Goal: Task Accomplishment & Management: Use online tool/utility

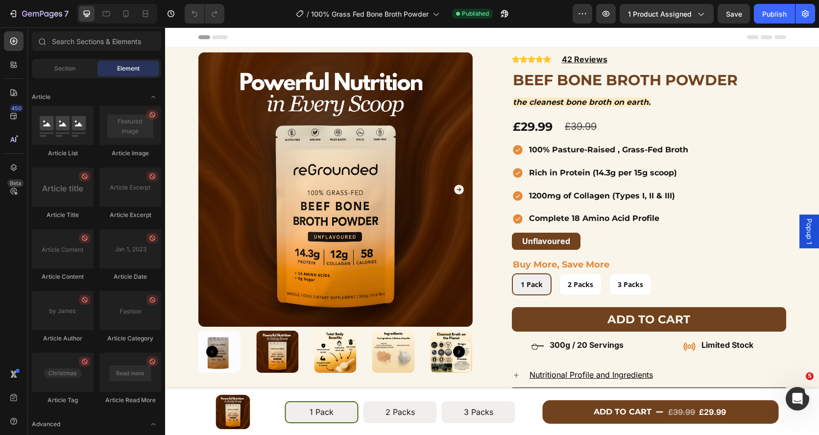
scroll to position [2613, 0]
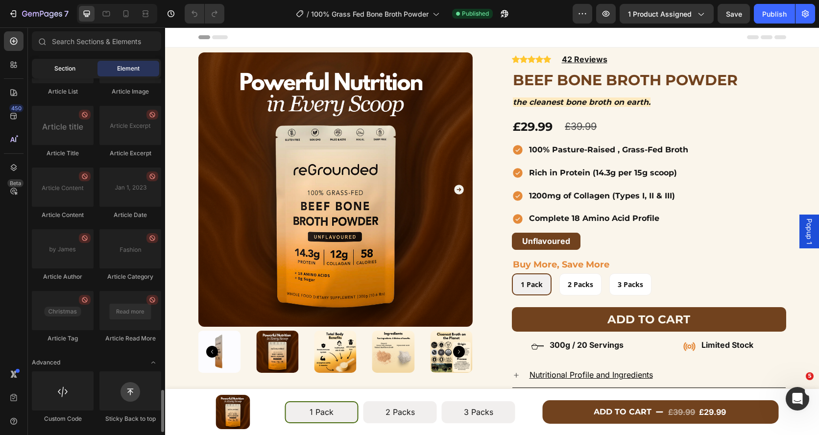
click at [65, 66] on span "Section" at bounding box center [64, 68] width 21 height 9
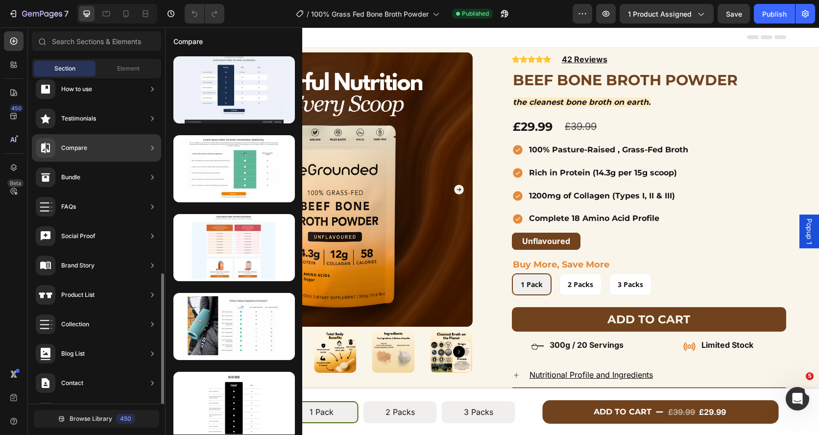
scroll to position [243, 0]
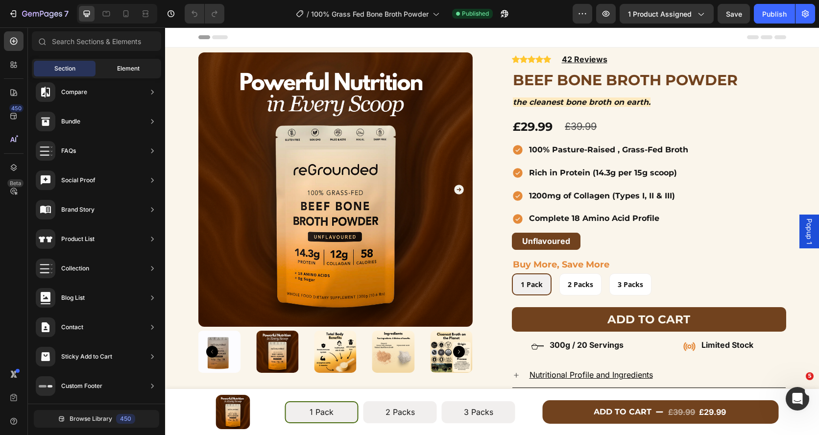
click at [122, 71] on span "Element" at bounding box center [128, 68] width 23 height 9
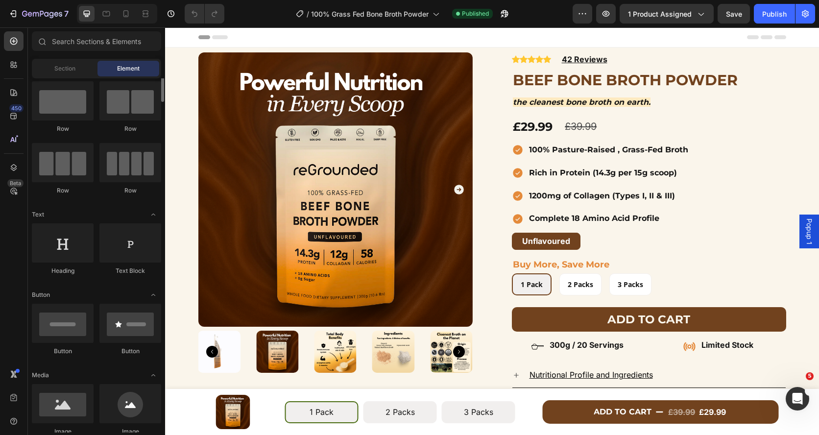
scroll to position [0, 0]
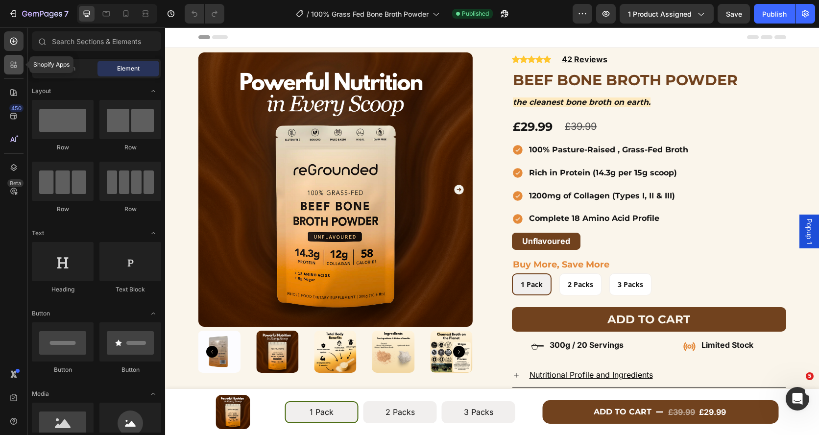
click at [12, 62] on icon at bounding box center [12, 63] width 3 height 3
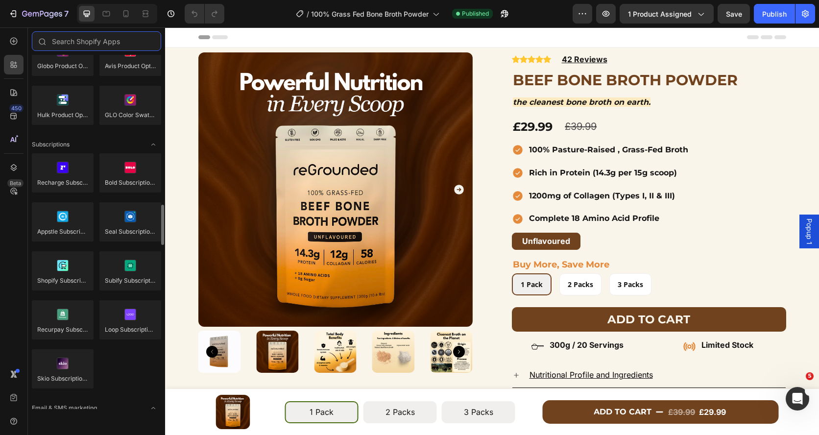
scroll to position [1268, 0]
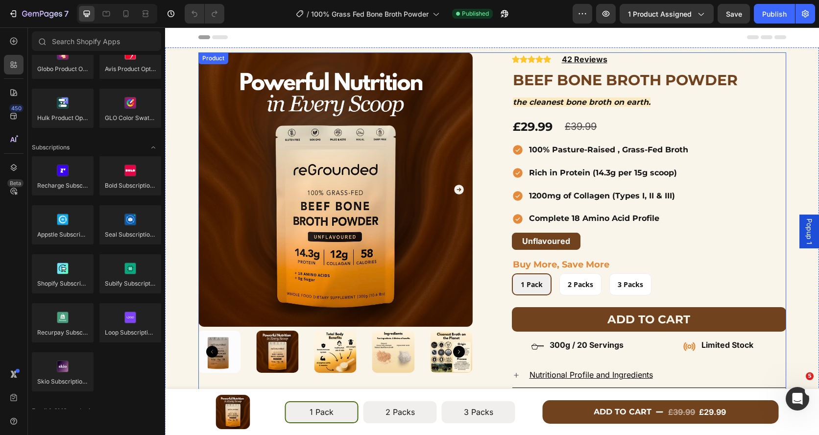
drag, startPoint x: 497, startPoint y: 119, endPoint x: 201, endPoint y: 110, distance: 295.9
click at [497, 119] on div "Product Images Row Icon Icon Icon Icon Icon Icon List Hoz 42 Reviews Text block…" at bounding box center [492, 249] width 588 height 394
radio input "false"
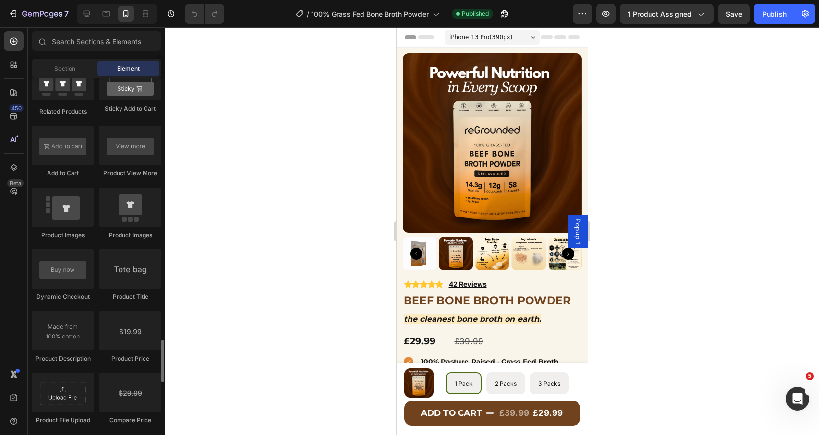
scroll to position [1647, 0]
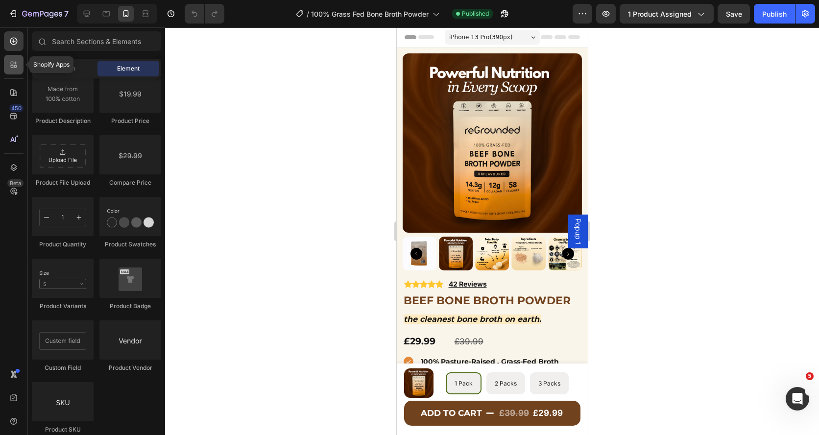
click at [16, 66] on icon at bounding box center [14, 65] width 10 height 10
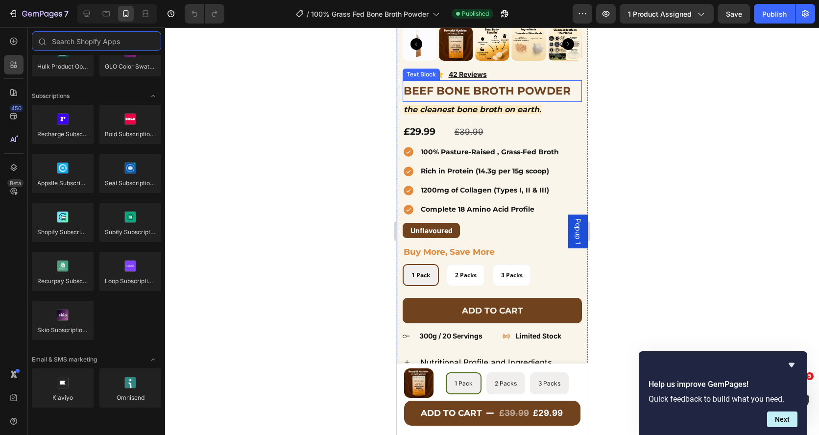
scroll to position [248, 0]
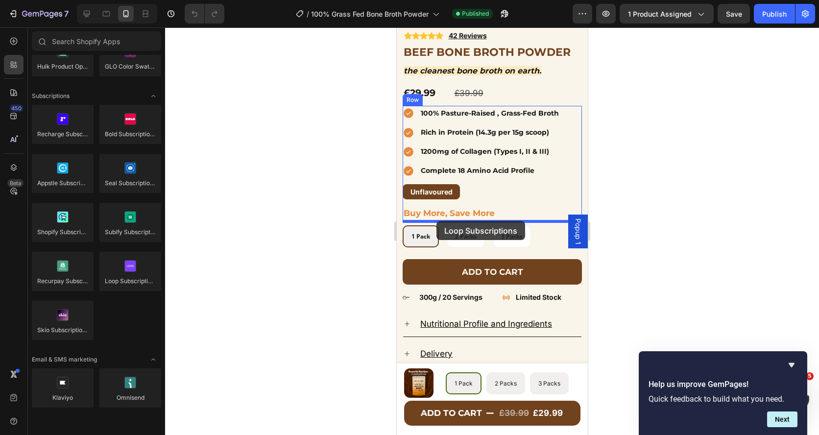
drag, startPoint x: 515, startPoint y: 305, endPoint x: 435, endPoint y: 220, distance: 116.8
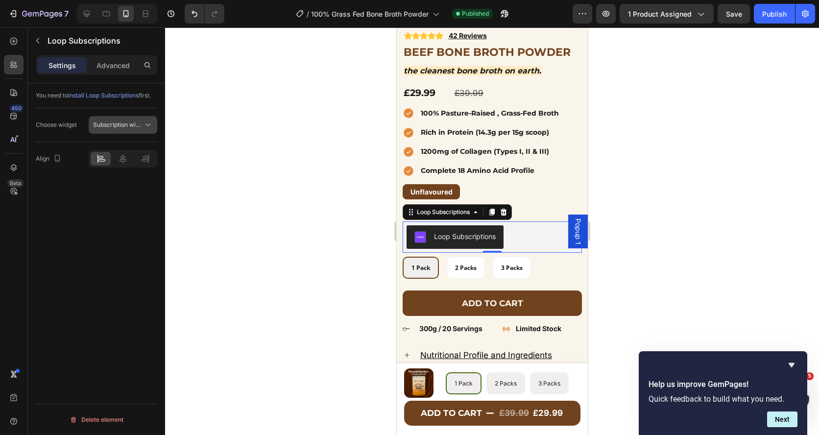
click at [122, 125] on span "Subscription widget" at bounding box center [120, 124] width 55 height 7
click at [768, 16] on div "Publish" at bounding box center [774, 14] width 24 height 10
click at [505, 210] on icon at bounding box center [503, 212] width 6 height 7
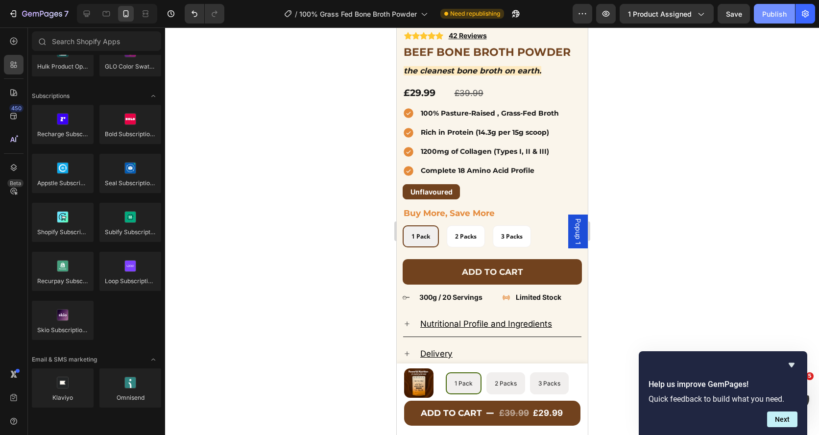
click at [763, 22] on button "Publish" at bounding box center [774, 14] width 41 height 20
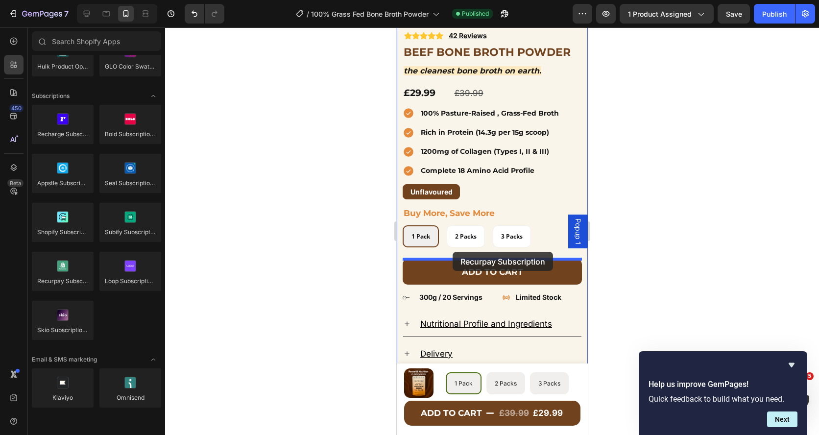
drag, startPoint x: 468, startPoint y: 290, endPoint x: 452, endPoint y: 252, distance: 41.9
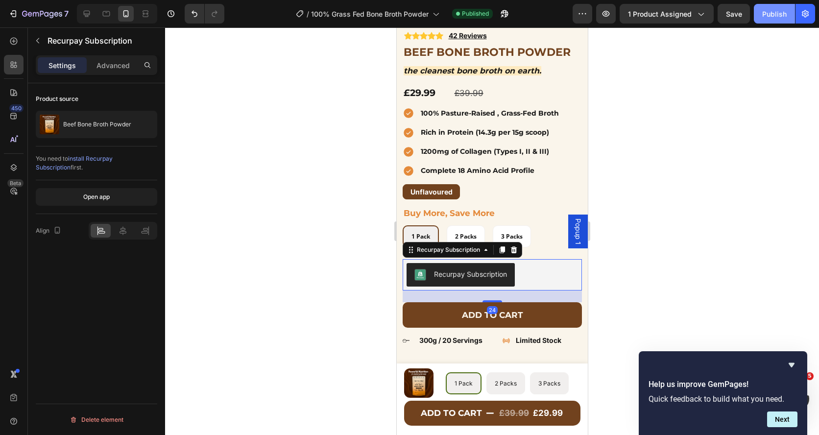
click at [770, 17] on div "Publish" at bounding box center [774, 14] width 24 height 10
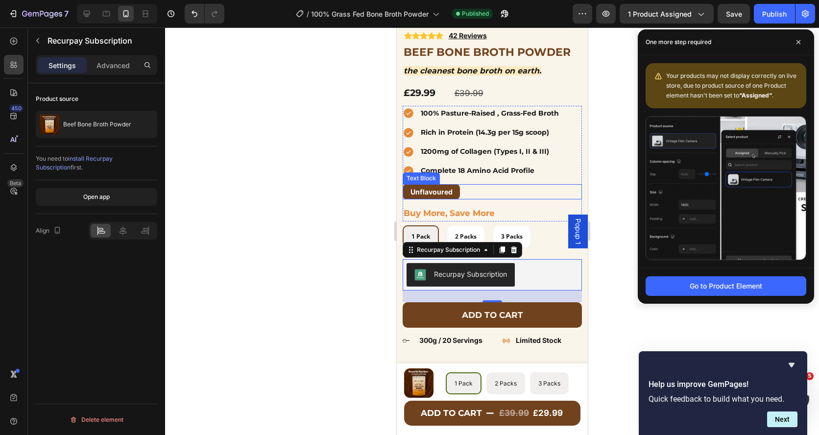
click at [428, 189] on p "Unflavoured" at bounding box center [431, 192] width 54 height 12
radio input "false"
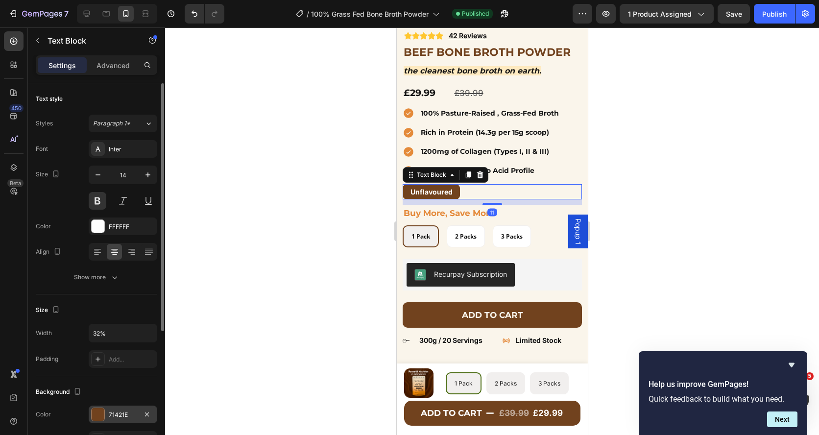
click at [119, 408] on div "71421E" at bounding box center [123, 415] width 69 height 18
